Goal: Task Accomplishment & Management: Complete application form

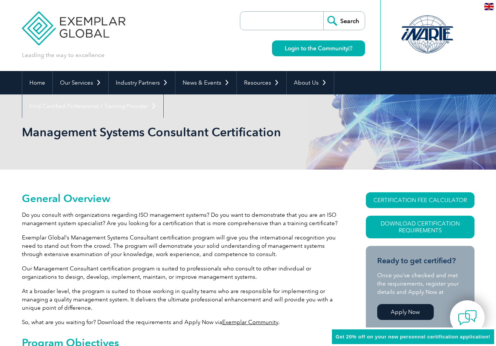
scroll to position [58, 0]
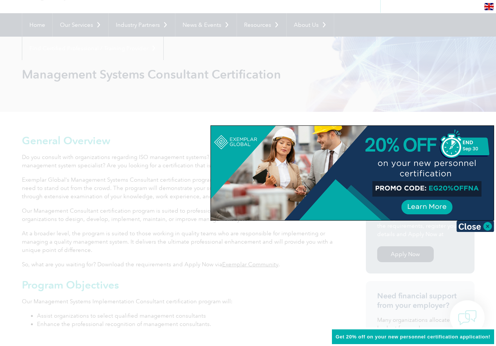
click at [272, 251] on div at bounding box center [248, 173] width 496 height 346
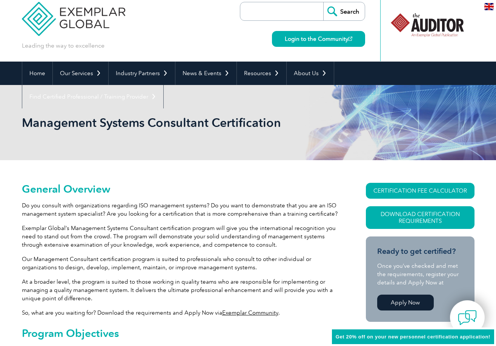
scroll to position [0, 0]
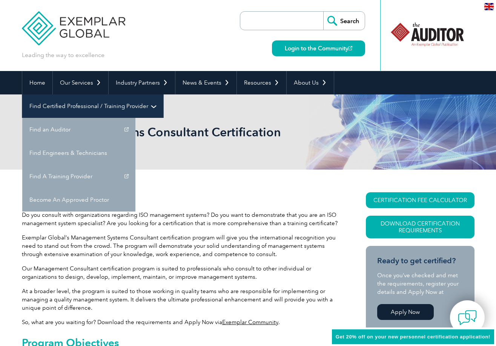
click at [163, 94] on link "Find Certified Professional / Training Provider" at bounding box center [92, 105] width 141 height 23
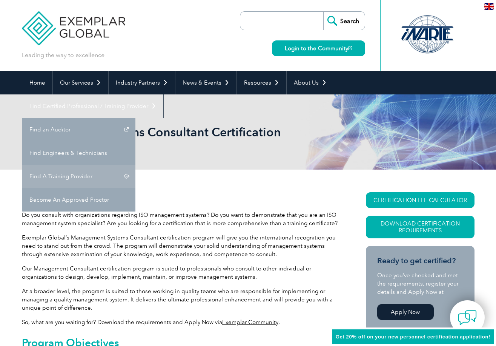
click at [135, 164] on link "Find A Training Provider" at bounding box center [78, 175] width 113 height 23
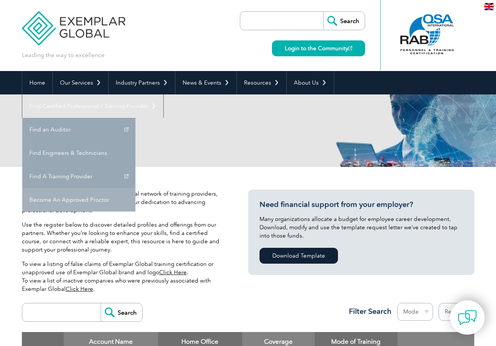
click at [135, 188] on link "Become An Approved Proctor" at bounding box center [78, 199] width 113 height 23
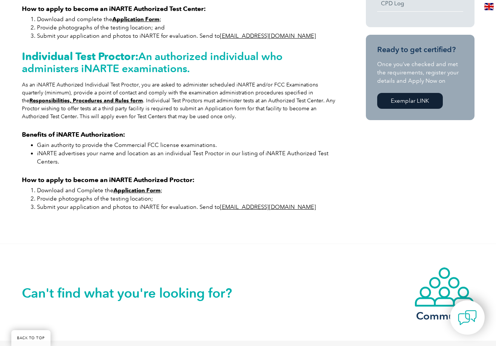
scroll to position [322, 0]
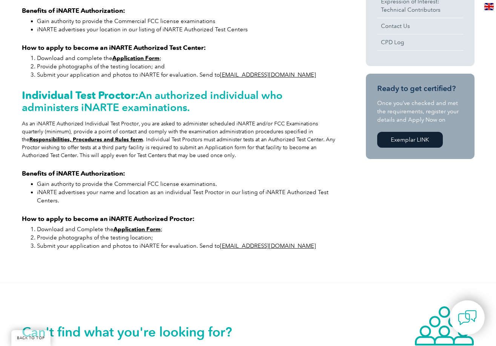
click at [157, 232] on strong "Application Form" at bounding box center [137, 229] width 47 height 7
